Goal: Find specific page/section: Find specific page/section

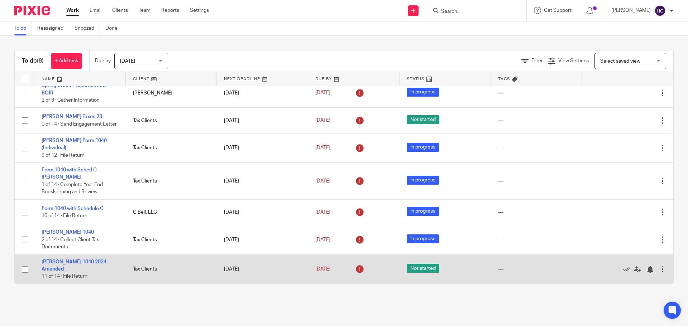
scroll to position [49, 0]
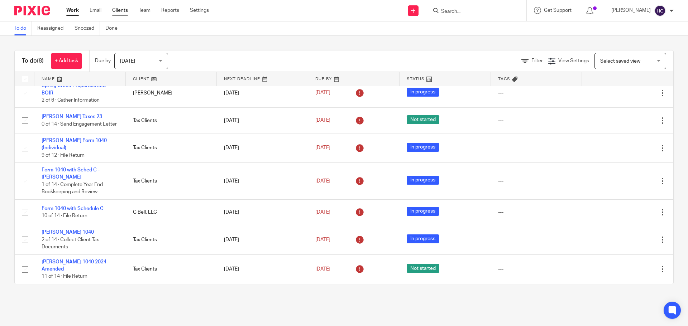
click at [121, 12] on link "Clients" at bounding box center [120, 10] width 16 height 7
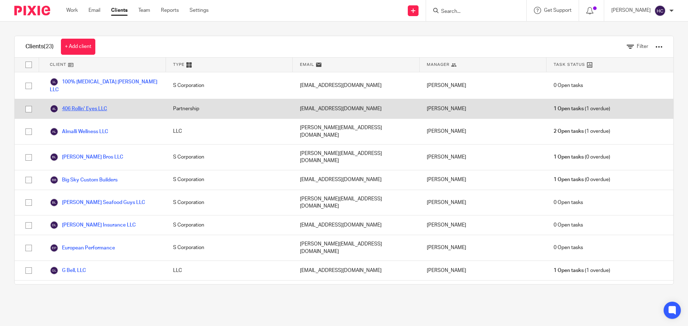
click at [97, 105] on link "406 Rollin' Eyes LLC" at bounding box center [78, 109] width 57 height 9
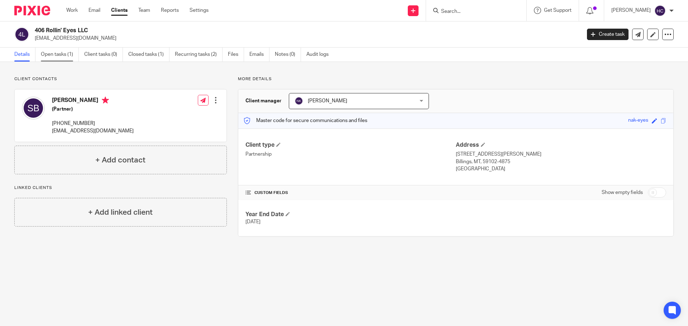
click at [63, 54] on link "Open tasks (1)" at bounding box center [60, 55] width 38 height 14
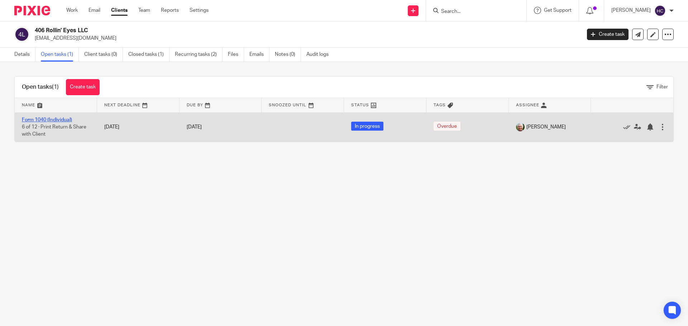
click at [59, 119] on link "Form 1040 (Individual)" at bounding box center [47, 119] width 50 height 5
